Goal: Task Accomplishment & Management: Complete application form

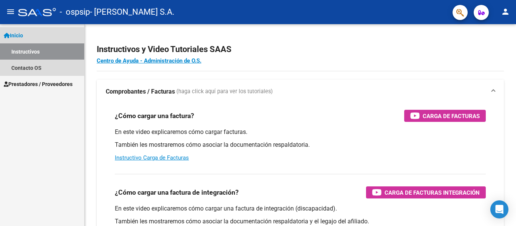
click at [17, 34] on span "Inicio" at bounding box center [13, 35] width 19 height 8
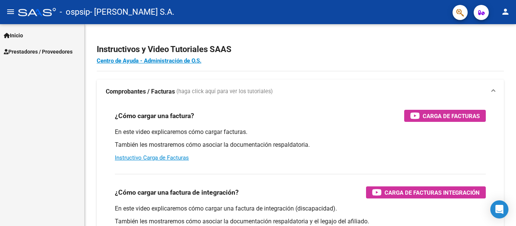
click at [17, 35] on span "Inicio" at bounding box center [13, 35] width 19 height 8
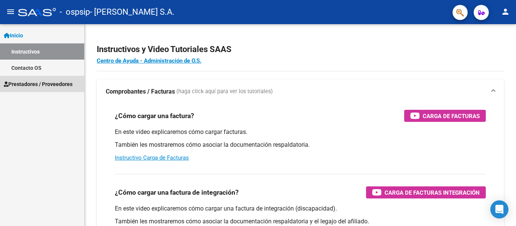
click at [31, 86] on span "Prestadores / Proveedores" at bounding box center [38, 84] width 69 height 8
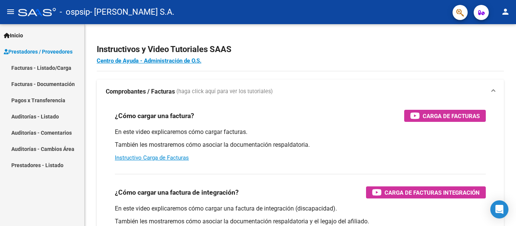
click at [36, 65] on link "Facturas - Listado/Carga" at bounding box center [42, 68] width 84 height 16
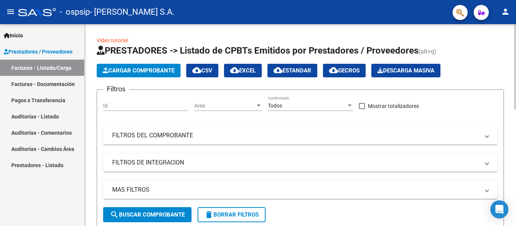
click at [146, 70] on span "Cargar Comprobante" at bounding box center [139, 70] width 72 height 7
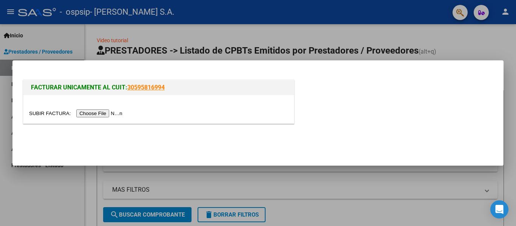
click at [110, 113] on input "file" at bounding box center [77, 114] width 96 height 8
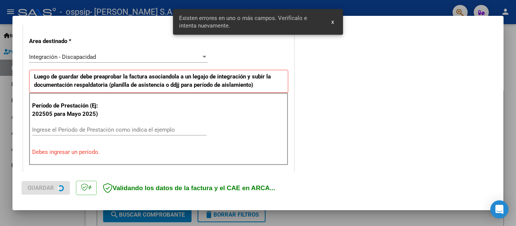
scroll to position [175, 0]
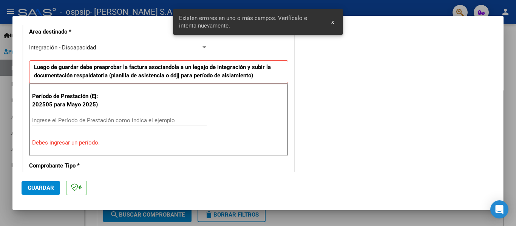
click at [59, 123] on input "Ingrese el Período de Prestación como indica el ejemplo" at bounding box center [119, 120] width 175 height 7
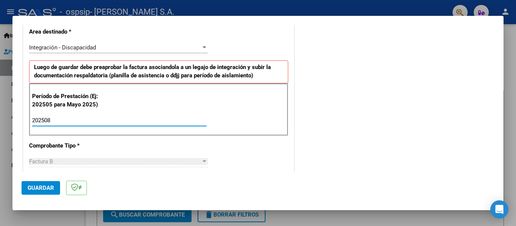
type input "202508"
click at [42, 191] on span "Guardar" at bounding box center [41, 188] width 26 height 7
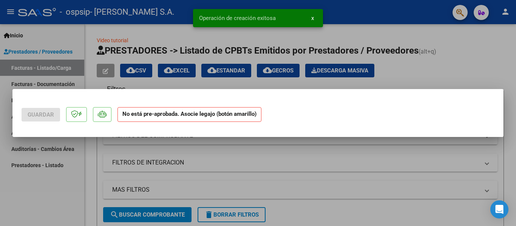
scroll to position [0, 0]
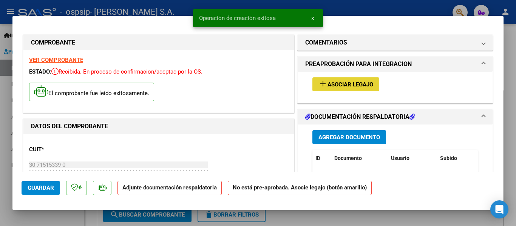
click at [327, 81] on span "add Asociar Legajo" at bounding box center [345, 84] width 55 height 7
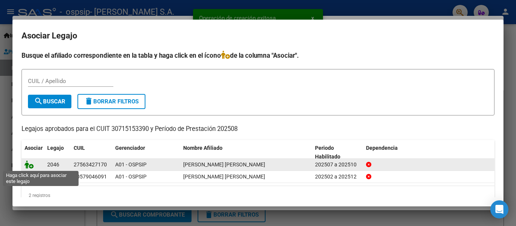
click at [28, 167] on icon at bounding box center [29, 165] width 9 height 8
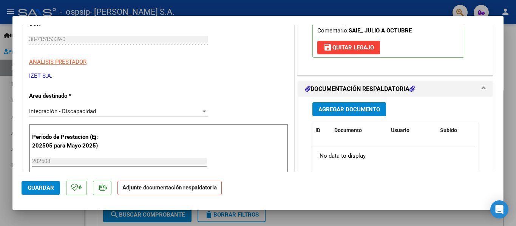
scroll to position [151, 0]
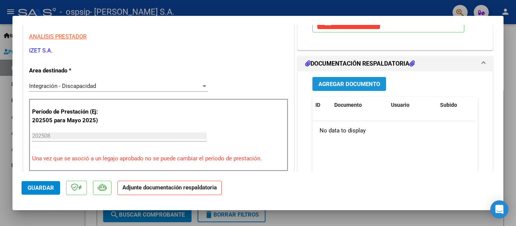
click at [332, 84] on span "Agregar Documento" at bounding box center [349, 84] width 62 height 7
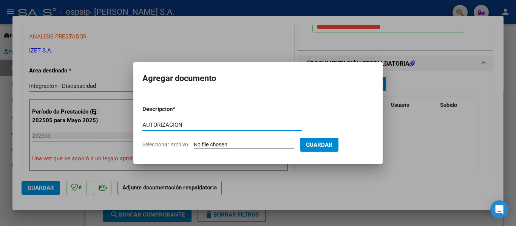
type input "AUTORIZACION"
click at [222, 141] on form "Descripcion * AUTORIZACION Escriba aquí una descripcion Seleccionar Archivo Gua…" at bounding box center [257, 126] width 231 height 55
click at [220, 145] on input "Seleccionar Archivo" at bounding box center [244, 145] width 100 height 7
type input "C:\fakepath\[PERSON_NAME] AUTORIZACION JUNIO-DIC.pdf"
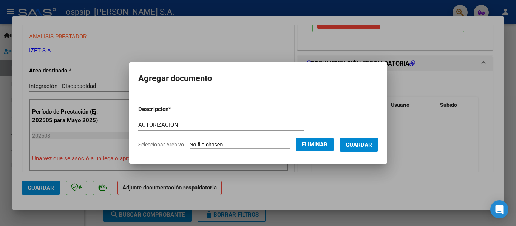
click at [358, 145] on span "Guardar" at bounding box center [359, 145] width 26 height 7
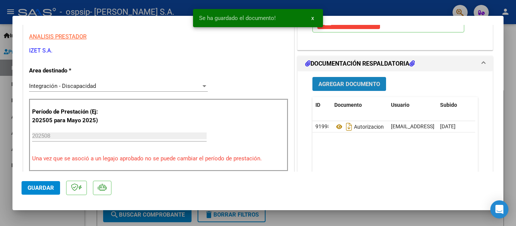
click at [343, 83] on span "Agregar Documento" at bounding box center [349, 84] width 62 height 7
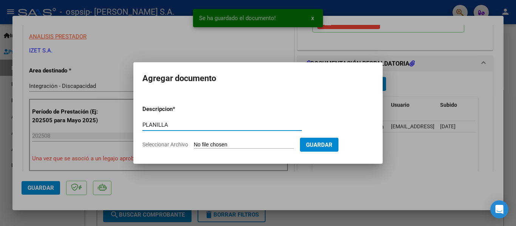
type input "PLANILLA"
click at [224, 144] on input "Seleccionar Archivo" at bounding box center [244, 145] width 100 height 7
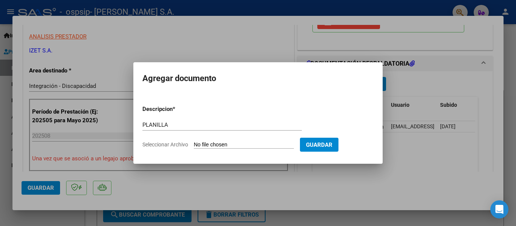
type input "C:\fakepath\[PERSON_NAME] PLANILLA AGOSTO-.pdf"
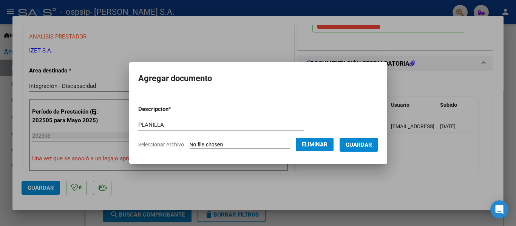
click at [365, 144] on span "Guardar" at bounding box center [359, 145] width 26 height 7
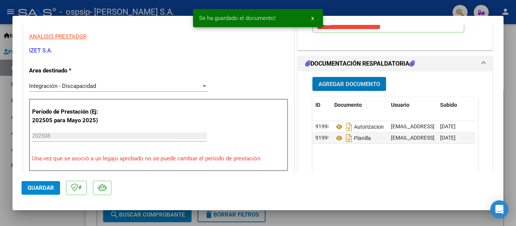
click at [47, 185] on span "Guardar" at bounding box center [41, 188] width 26 height 7
click at [50, 215] on div at bounding box center [258, 113] width 516 height 226
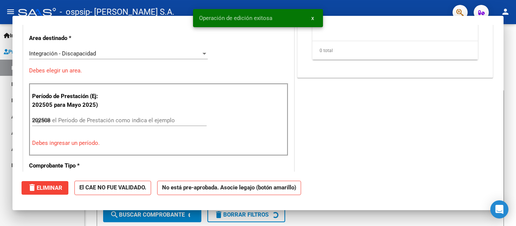
type input "$ 0,00"
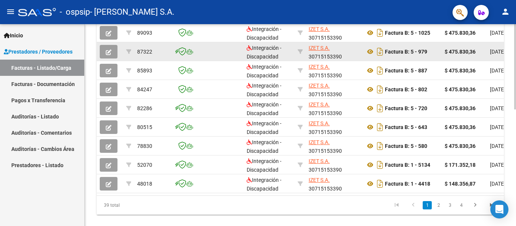
scroll to position [264, 0]
